Goal: Information Seeking & Learning: Learn about a topic

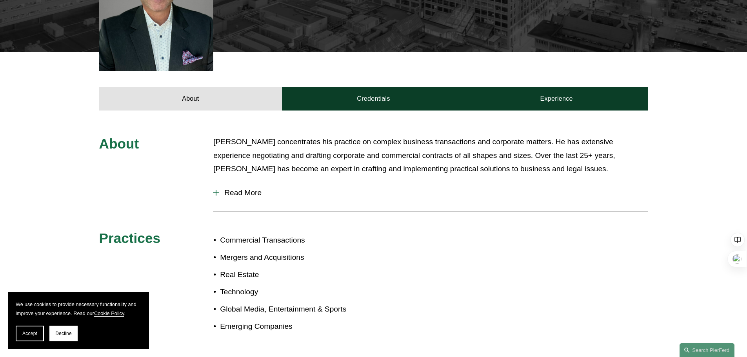
scroll to position [275, 0]
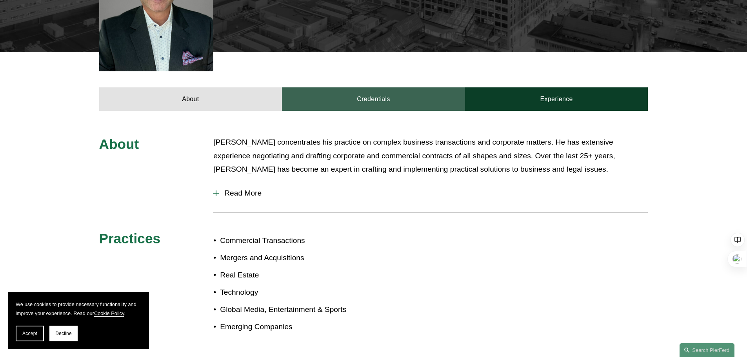
click at [357, 93] on link "Credentials" at bounding box center [373, 99] width 183 height 24
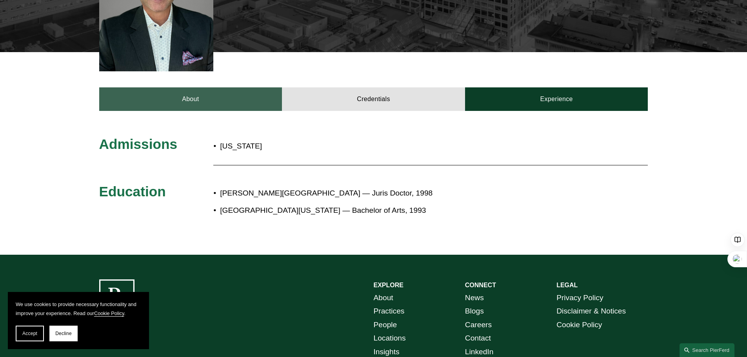
click at [229, 88] on link "About" at bounding box center [190, 99] width 183 height 24
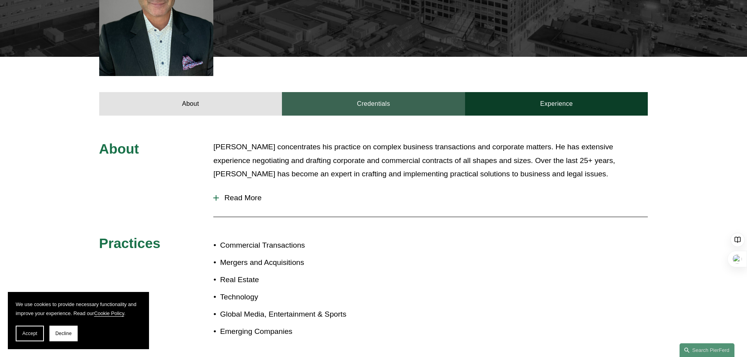
scroll to position [235, 0]
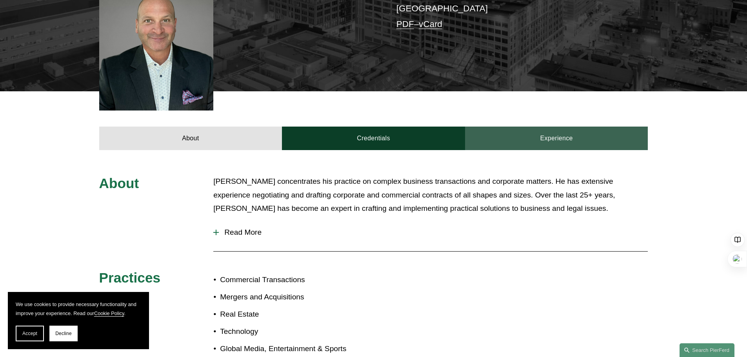
click at [546, 127] on link "Experience" at bounding box center [556, 139] width 183 height 24
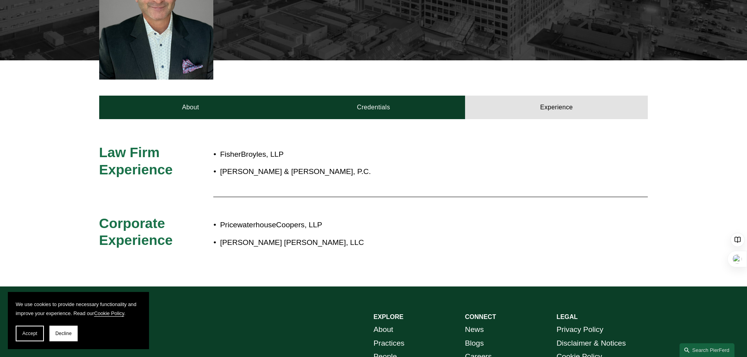
scroll to position [314, 0]
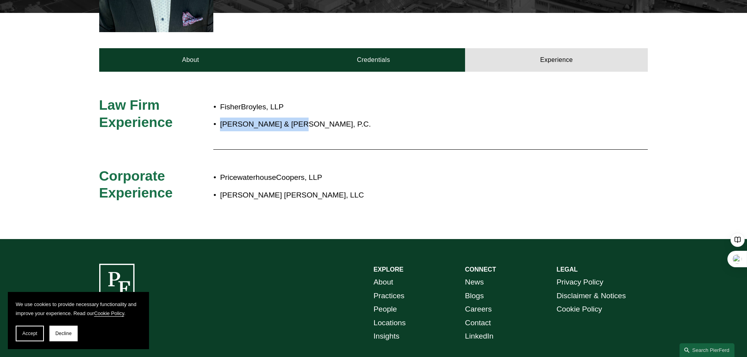
drag, startPoint x: 220, startPoint y: 111, endPoint x: 293, endPoint y: 116, distance: 72.7
type textarea "**********"
click at [293, 118] on p "Strobl & Sharp, P.C." at bounding box center [399, 125] width 359 height 14
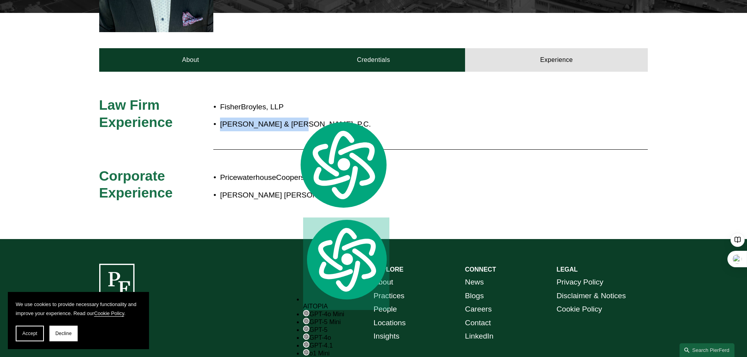
copy p "Strobl & Sharp, P.C."
click at [118, 102] on span "Law Firm Experience" at bounding box center [136, 113] width 74 height 33
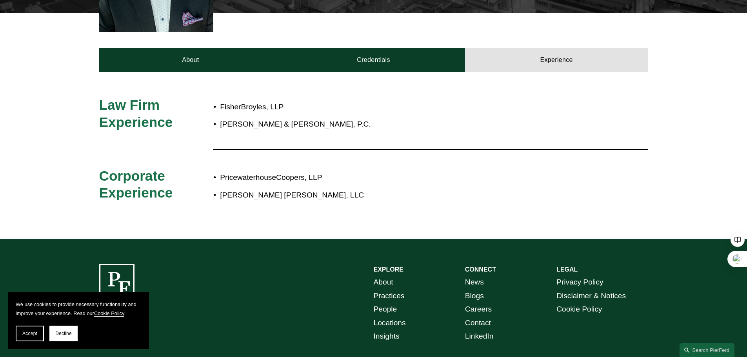
click at [220, 118] on p "Strobl & Sharp, P.C." at bounding box center [399, 125] width 359 height 14
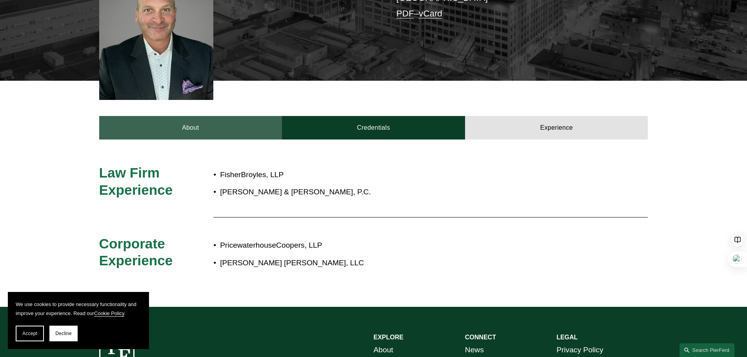
scroll to position [364, 0]
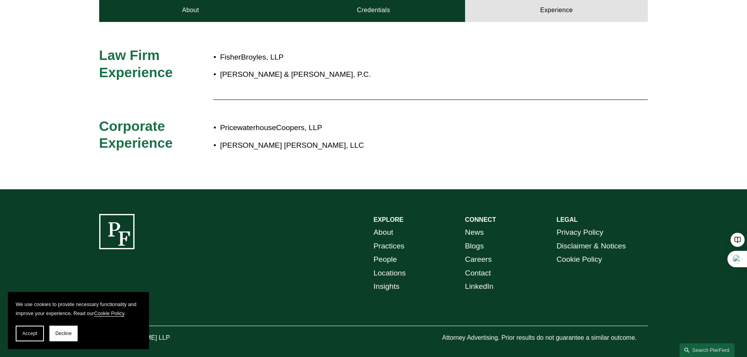
click at [225, 124] on ul "PricewaterhouseCoopers, LLP Plante Moran CRESA, LLC" at bounding box center [396, 136] width 366 height 31
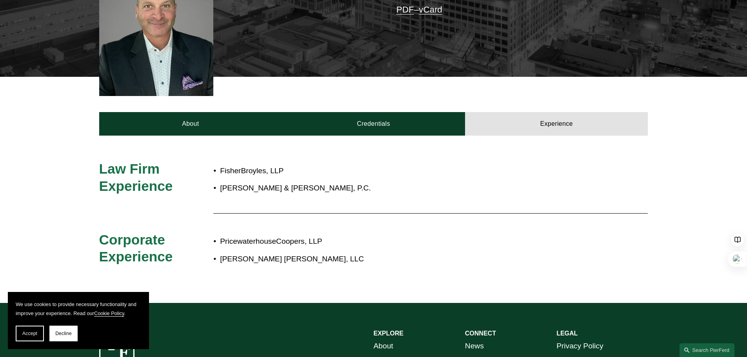
scroll to position [246, 0]
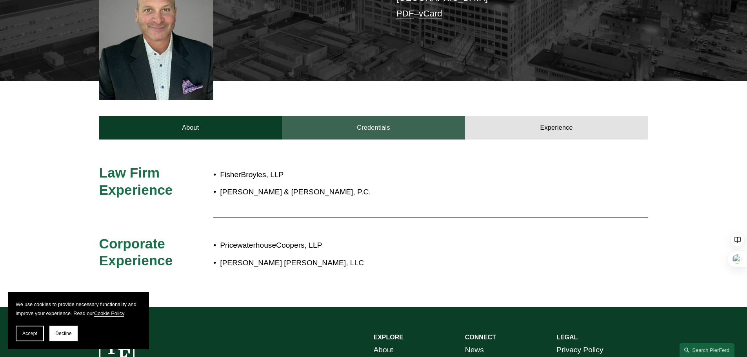
click at [396, 116] on link "Credentials" at bounding box center [373, 128] width 183 height 24
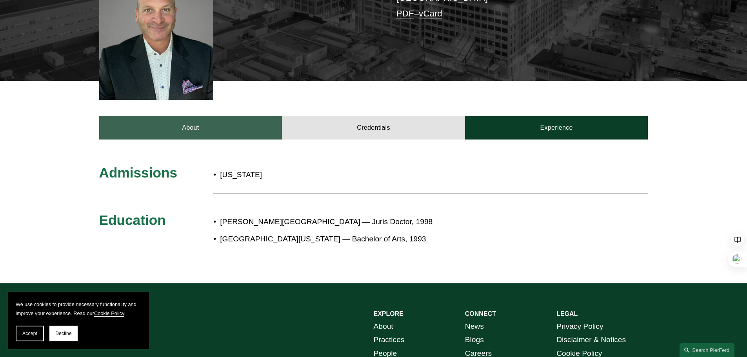
click at [203, 118] on link "About" at bounding box center [190, 128] width 183 height 24
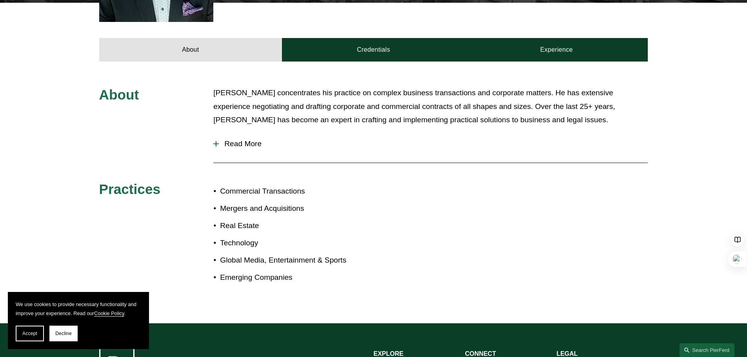
scroll to position [324, 0]
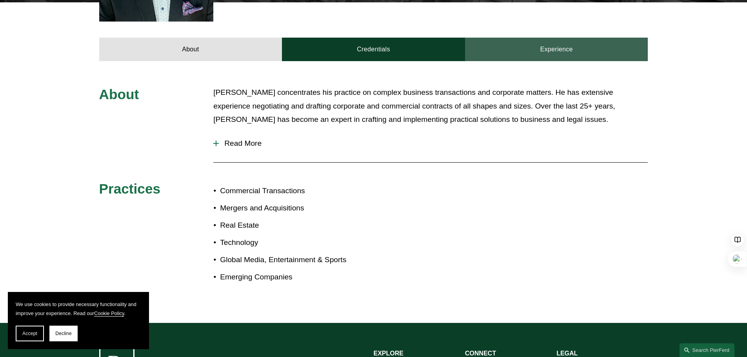
click at [573, 38] on link "Experience" at bounding box center [556, 50] width 183 height 24
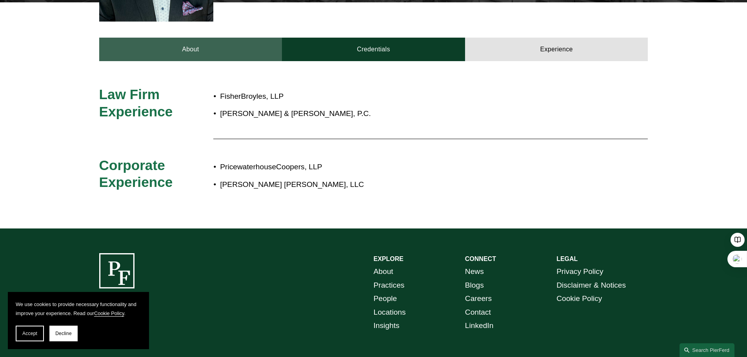
click at [202, 38] on link "About" at bounding box center [190, 50] width 183 height 24
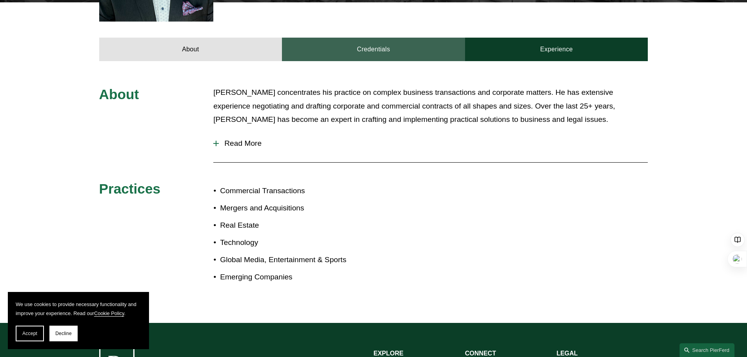
click at [385, 38] on link "Credentials" at bounding box center [373, 50] width 183 height 24
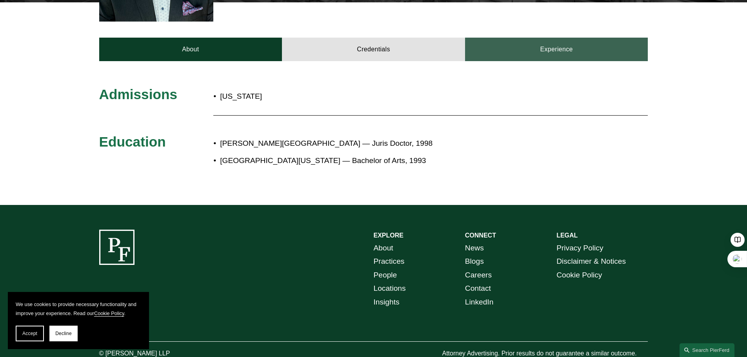
click at [537, 43] on link "Experience" at bounding box center [556, 50] width 183 height 24
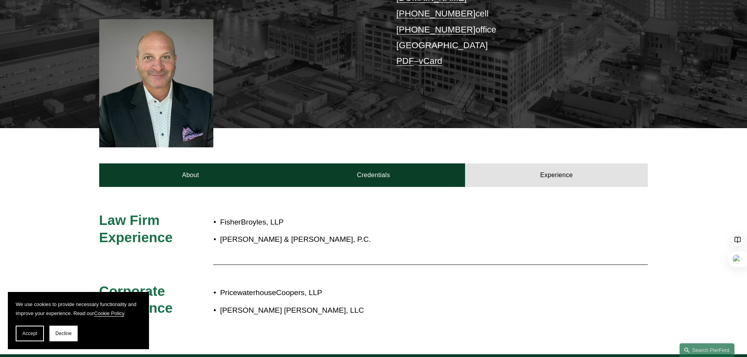
scroll to position [128, 0]
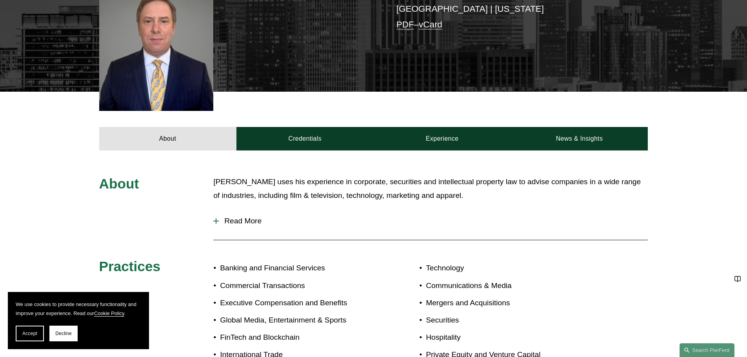
scroll to position [235, 0]
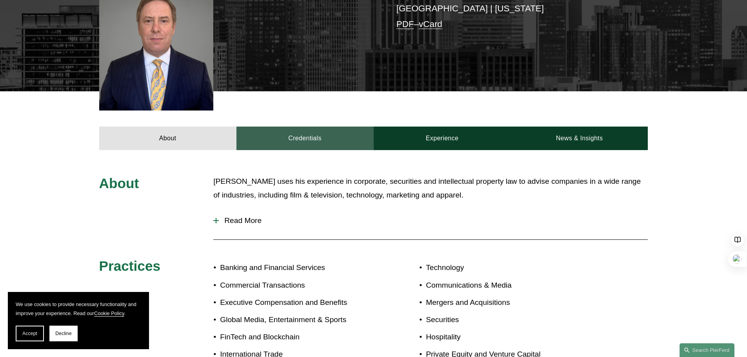
click at [303, 127] on link "Credentials" at bounding box center [304, 139] width 137 height 24
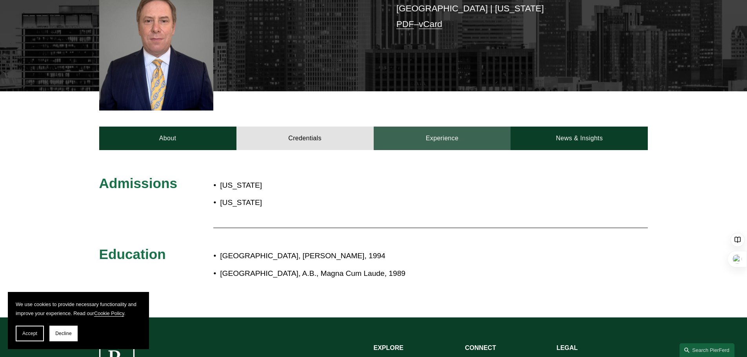
click at [463, 127] on link "Experience" at bounding box center [442, 139] width 137 height 24
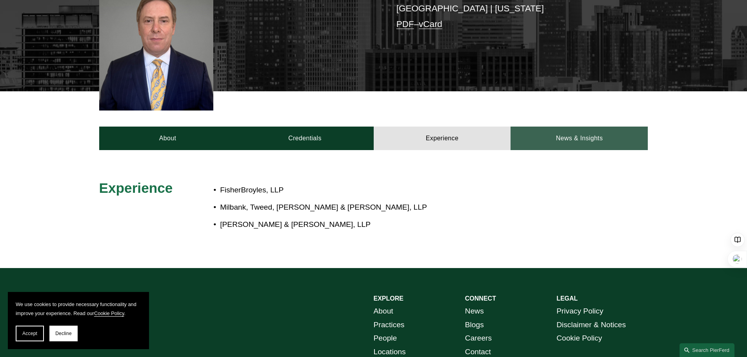
click at [592, 135] on link "News & Insights" at bounding box center [579, 139] width 137 height 24
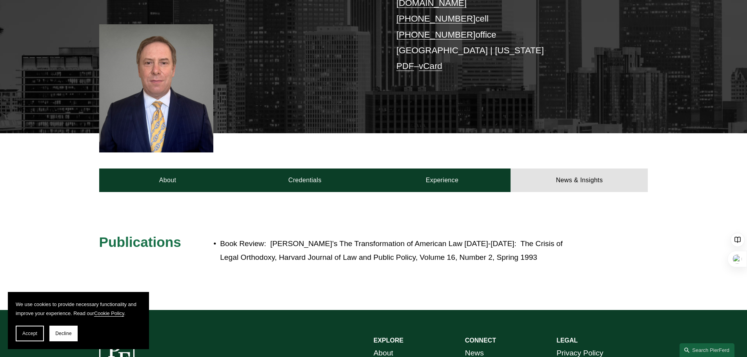
scroll to position [196, 0]
